Goal: Browse casually

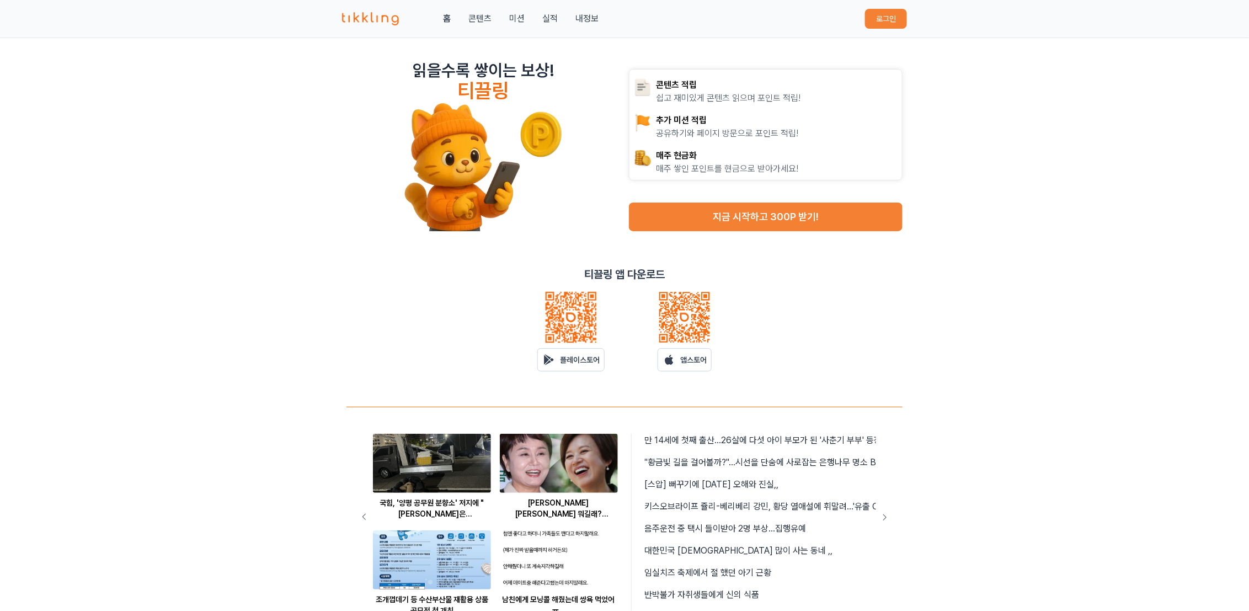
click at [872, 20] on button "로그인" at bounding box center [886, 19] width 42 height 20
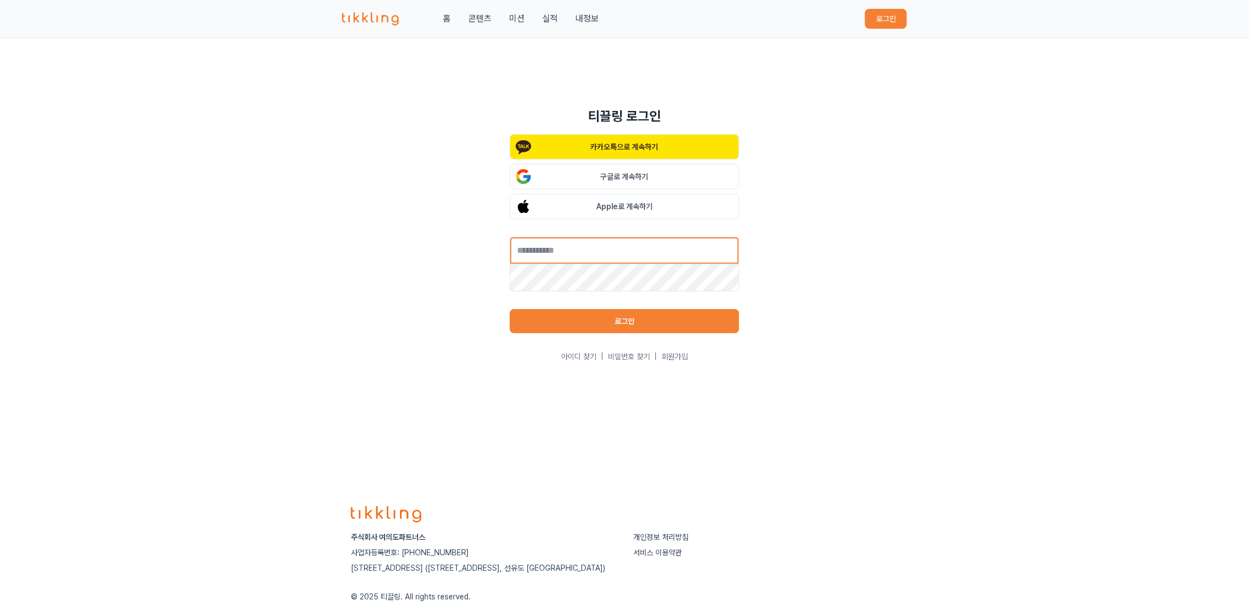
click at [638, 257] on input "text" at bounding box center [625, 251] width 230 height 28
type input "**********"
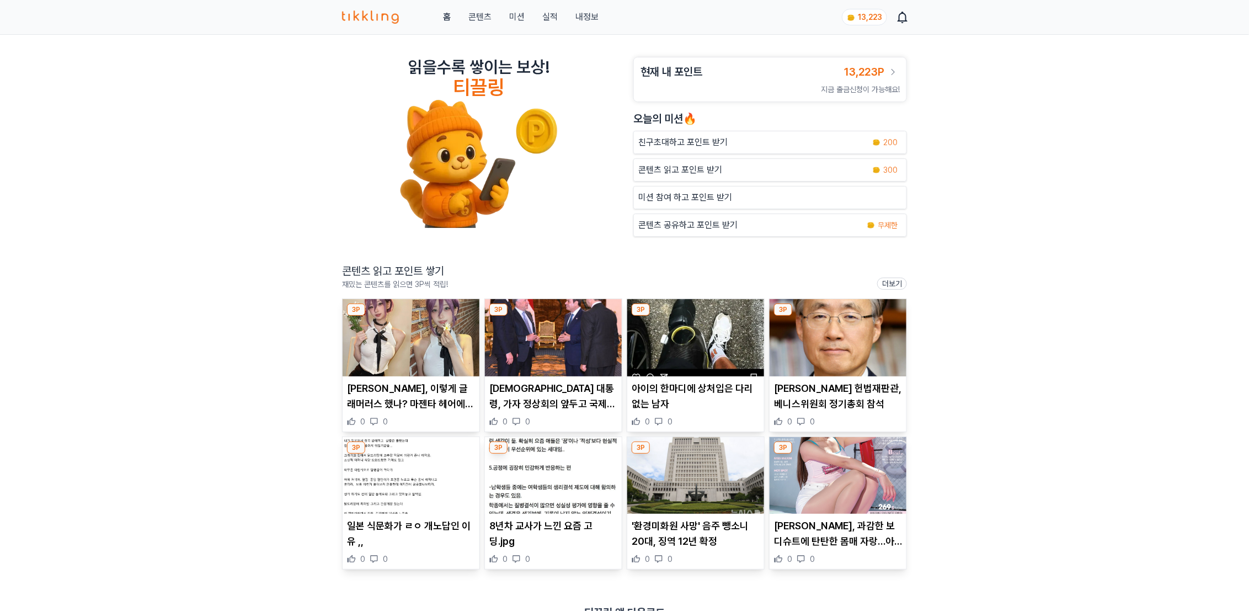
click at [439, 369] on img at bounding box center [411, 337] width 137 height 77
click at [833, 359] on img at bounding box center [838, 337] width 137 height 77
click at [605, 337] on img at bounding box center [553, 337] width 137 height 77
click at [674, 350] on img at bounding box center [695, 337] width 137 height 77
click at [420, 486] on img at bounding box center [411, 475] width 137 height 77
